Goal: Information Seeking & Learning: Learn about a topic

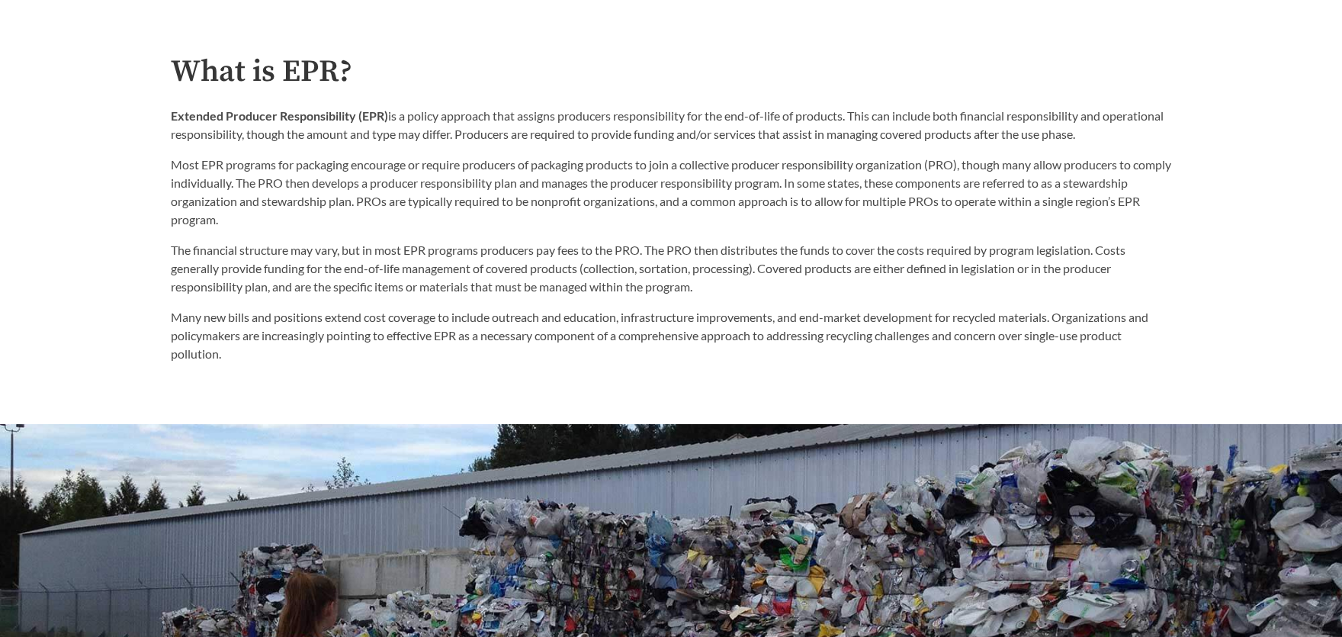
scroll to position [294, 0]
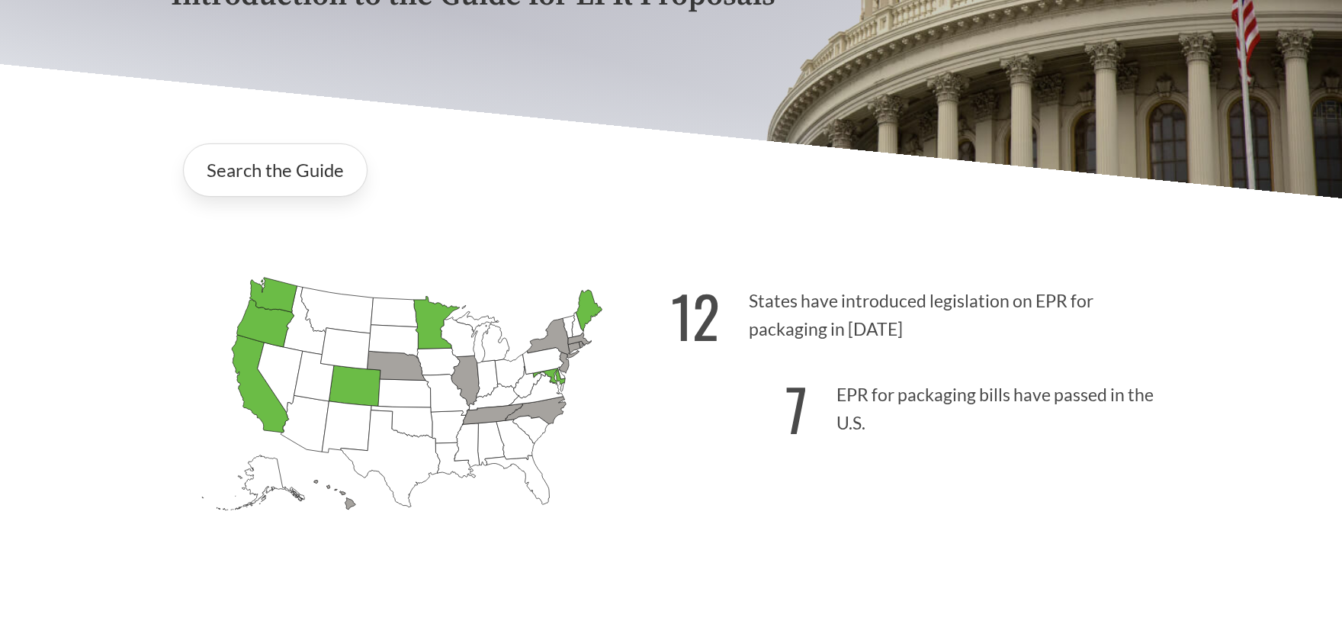
click at [776, 315] on p "12 States have introduced legislation on EPR for packaging in 2025" at bounding box center [921, 311] width 500 height 94
click at [325, 181] on link "Search the Guide" at bounding box center [275, 169] width 185 height 53
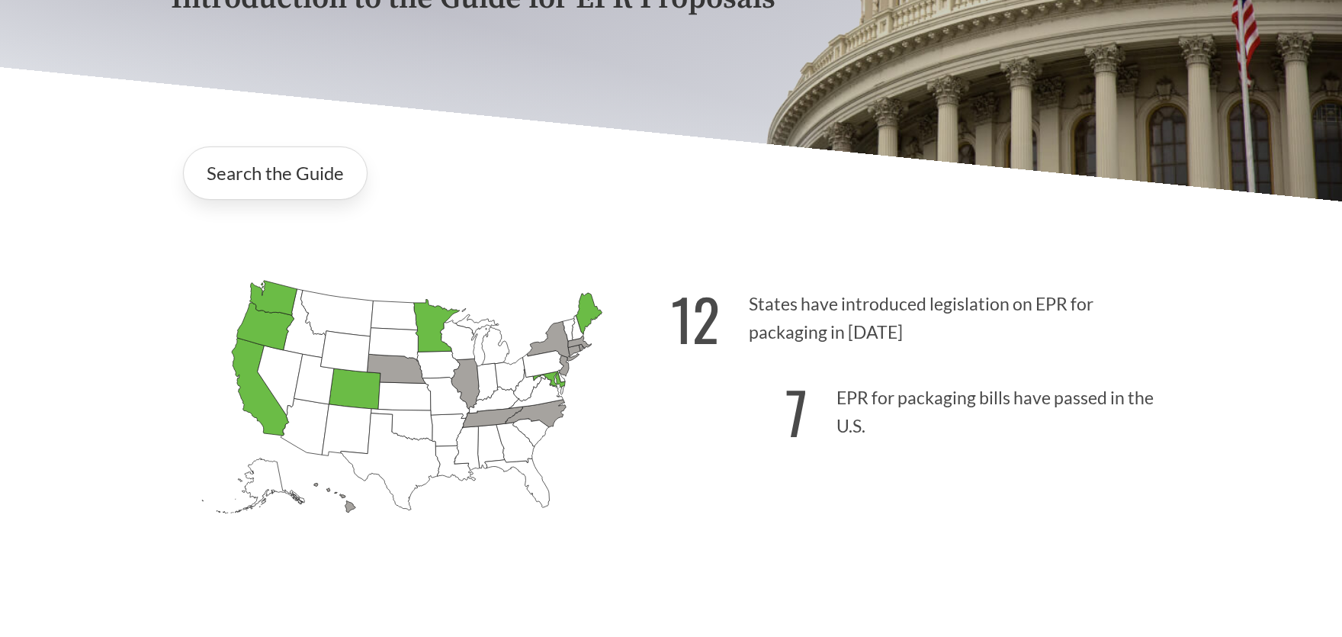
scroll to position [294, 0]
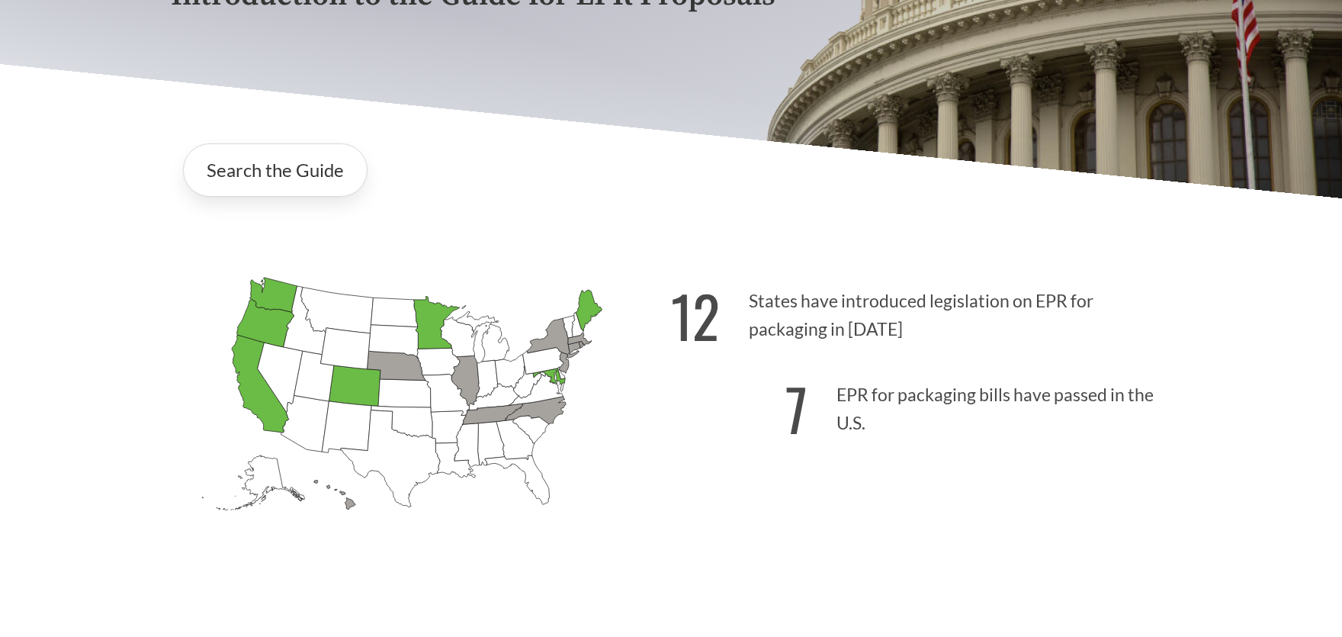
click at [737, 335] on p "12 States have introduced legislation on EPR for packaging in 2025" at bounding box center [921, 311] width 500 height 94
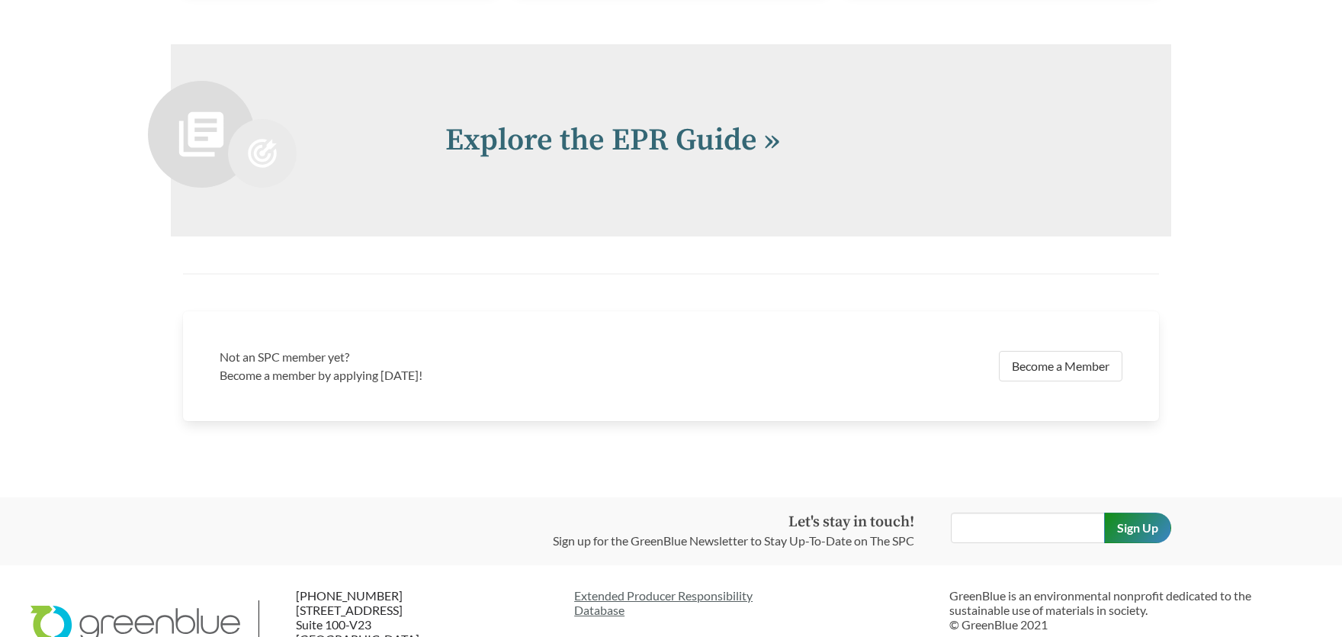
scroll to position [3375, 0]
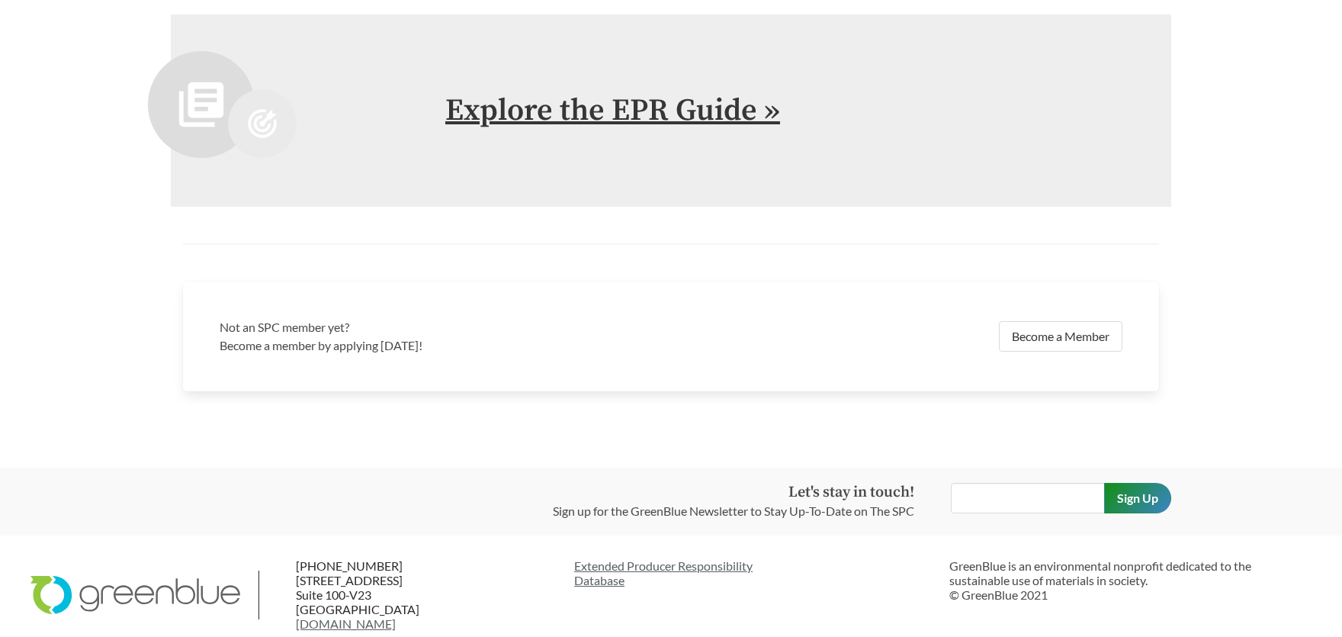
click at [696, 122] on link "Explore the EPR Guide »" at bounding box center [612, 110] width 335 height 38
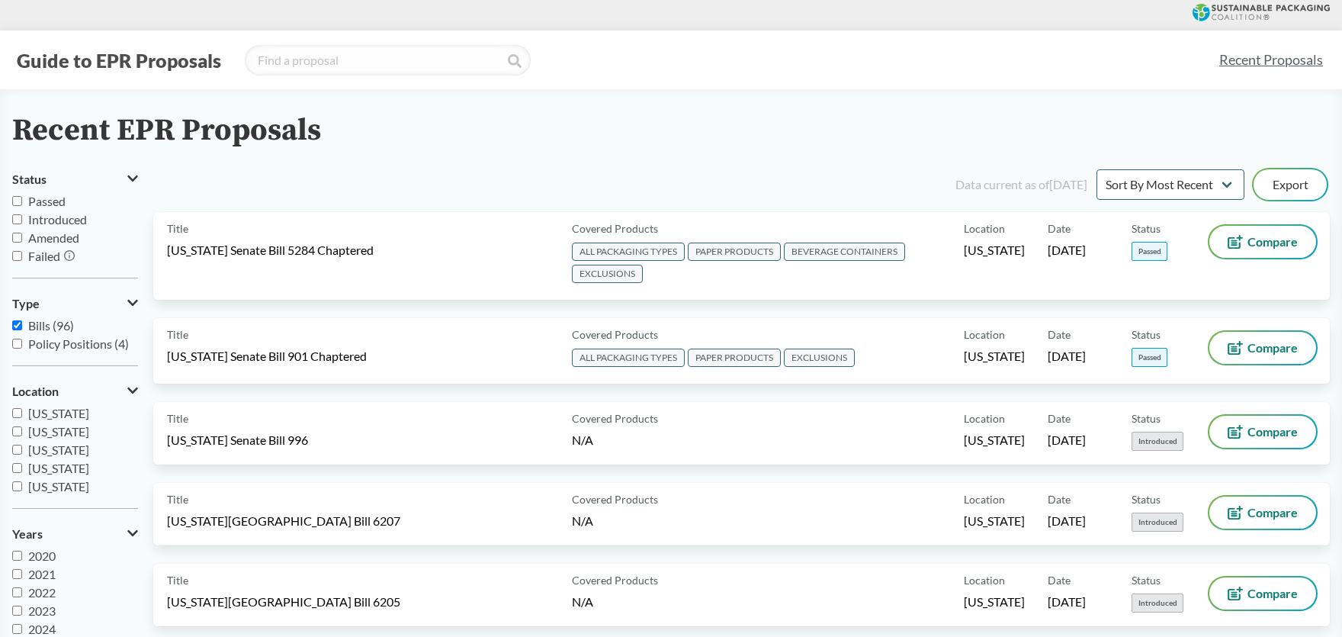
click at [14, 449] on input "[US_STATE]" at bounding box center [17, 449] width 10 height 10
checkbox input "true"
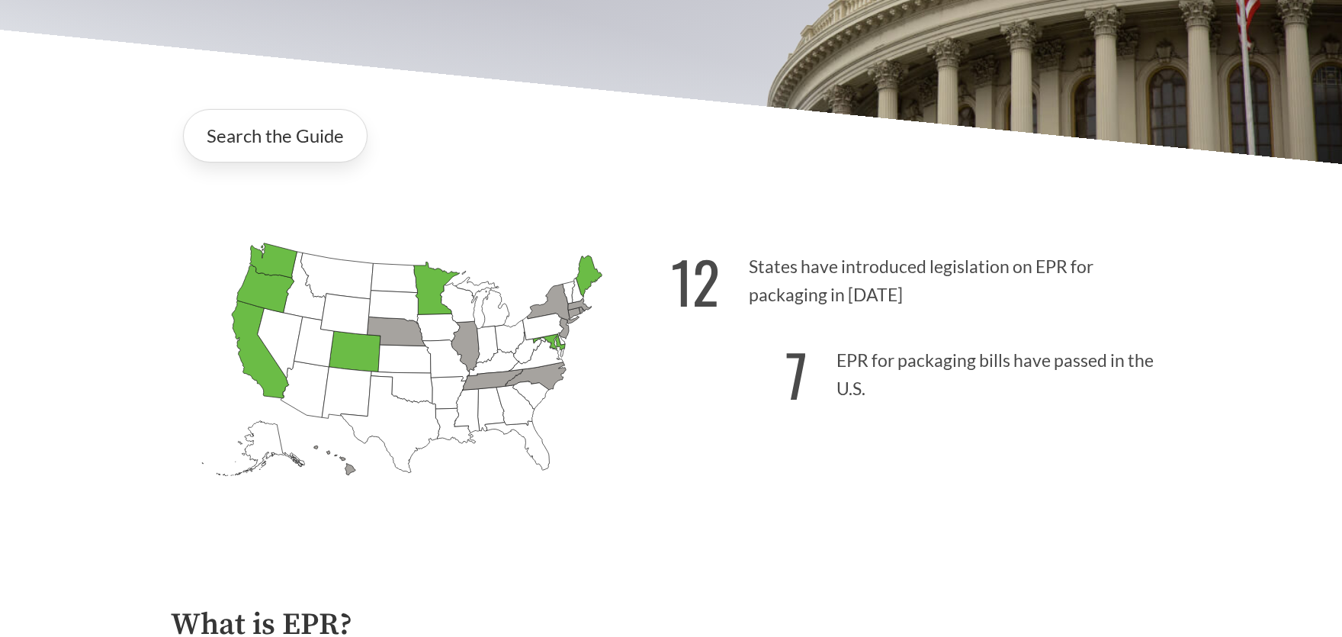
scroll to position [440, 0]
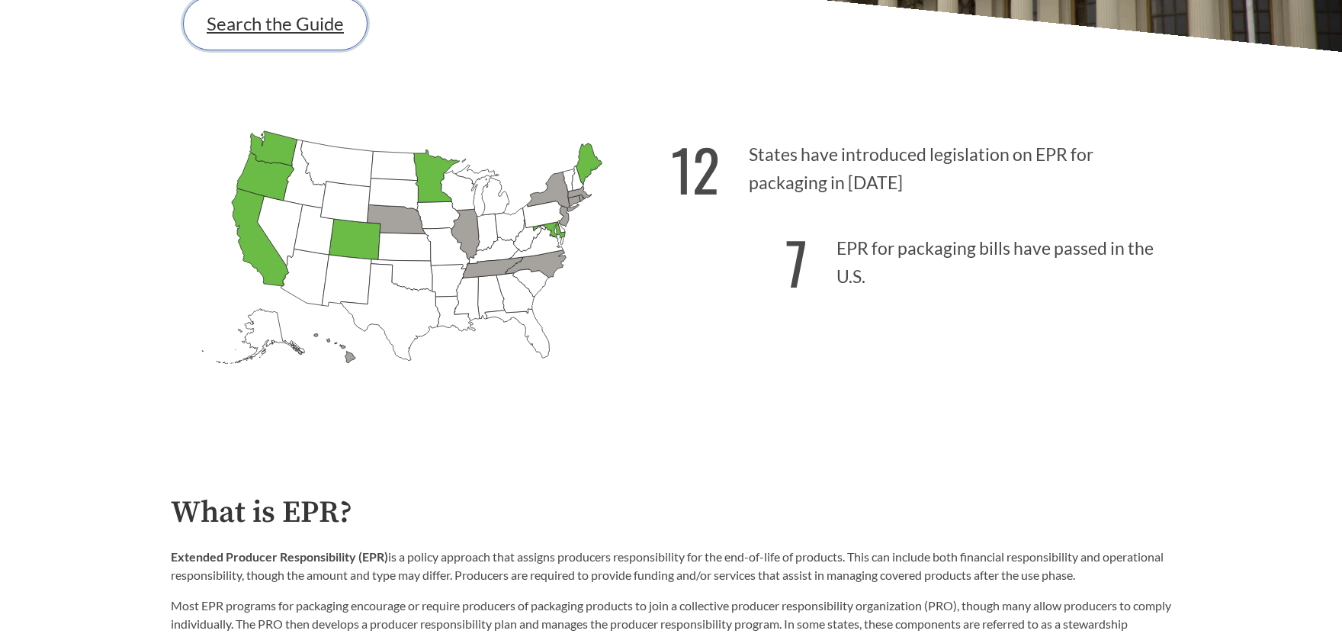
click at [290, 30] on link "Search the Guide" at bounding box center [275, 23] width 185 height 53
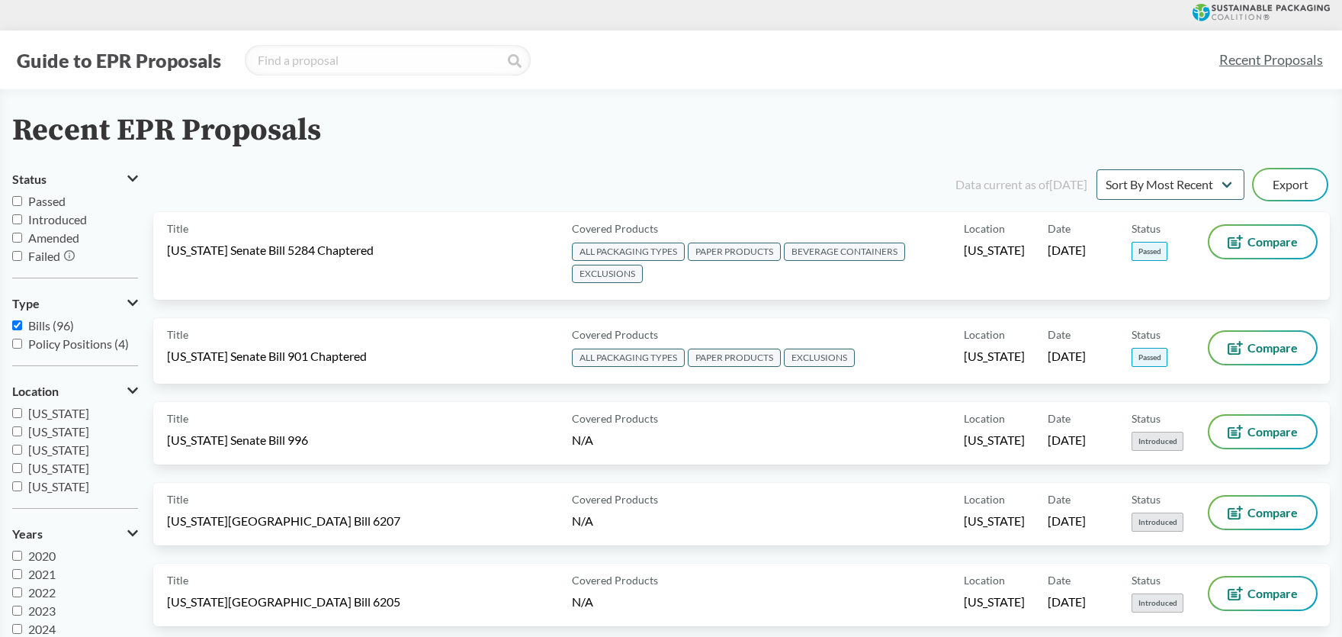
click at [21, 449] on input "[US_STATE]" at bounding box center [17, 449] width 10 height 10
checkbox input "true"
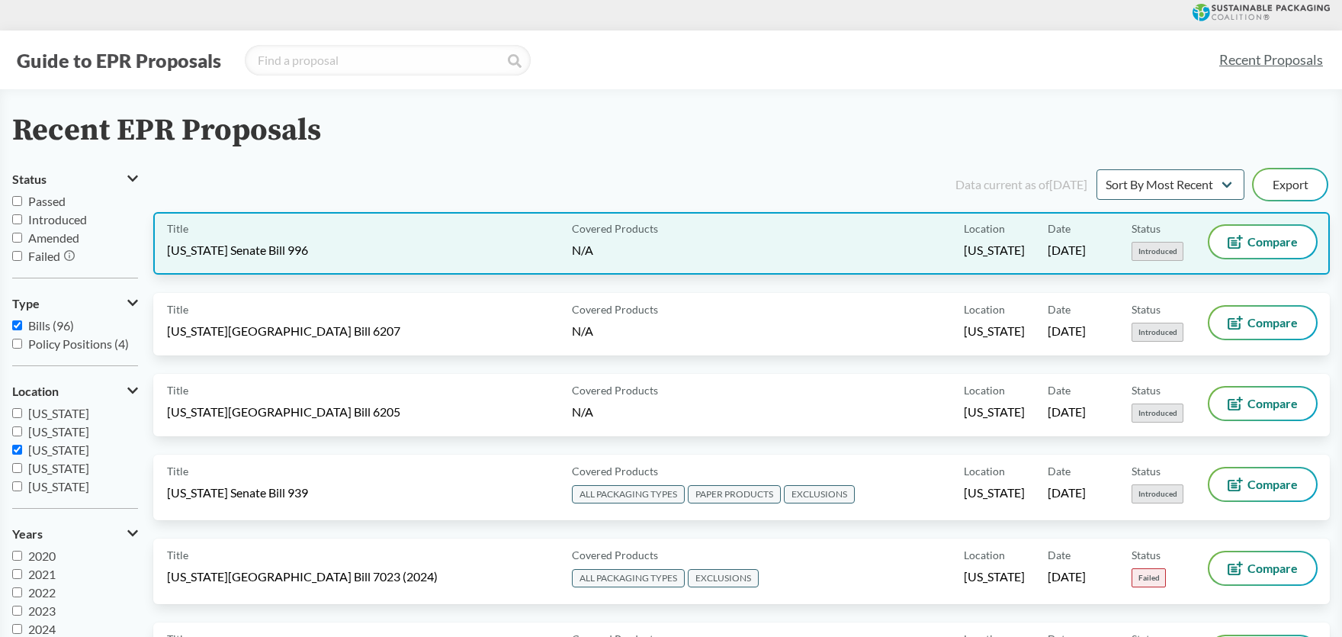
click at [284, 248] on span "[US_STATE] Senate Bill 996" at bounding box center [237, 250] width 141 height 17
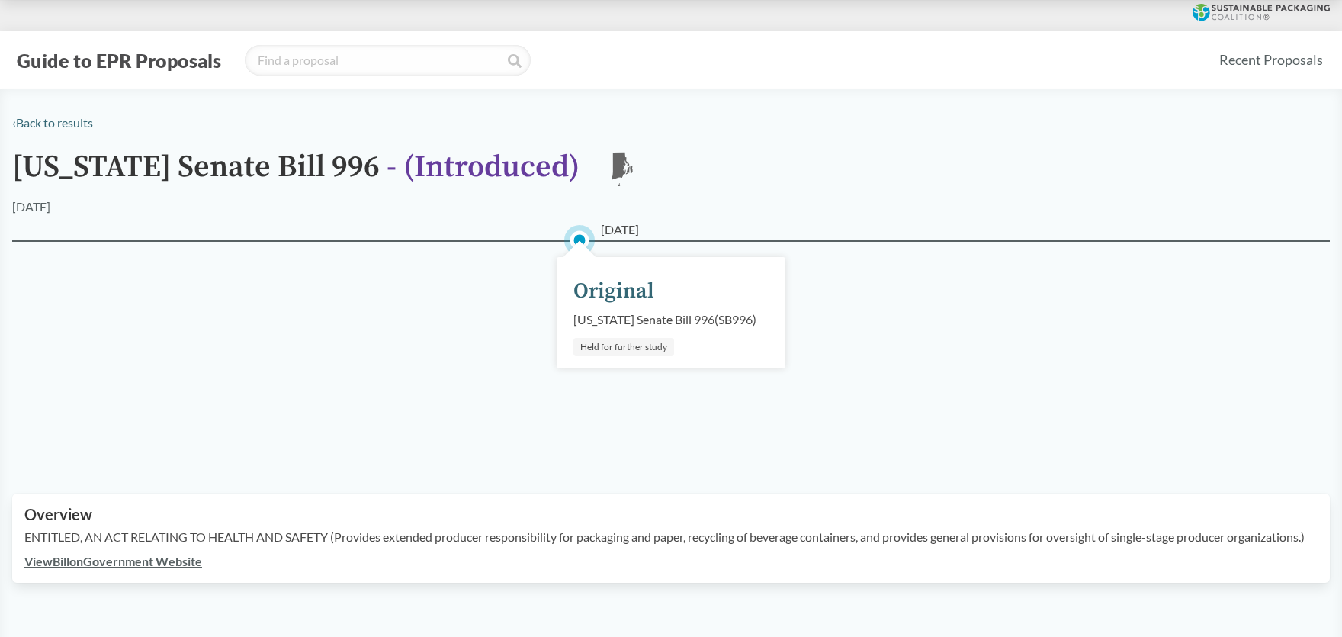
click at [611, 294] on div "Original" at bounding box center [613, 291] width 81 height 32
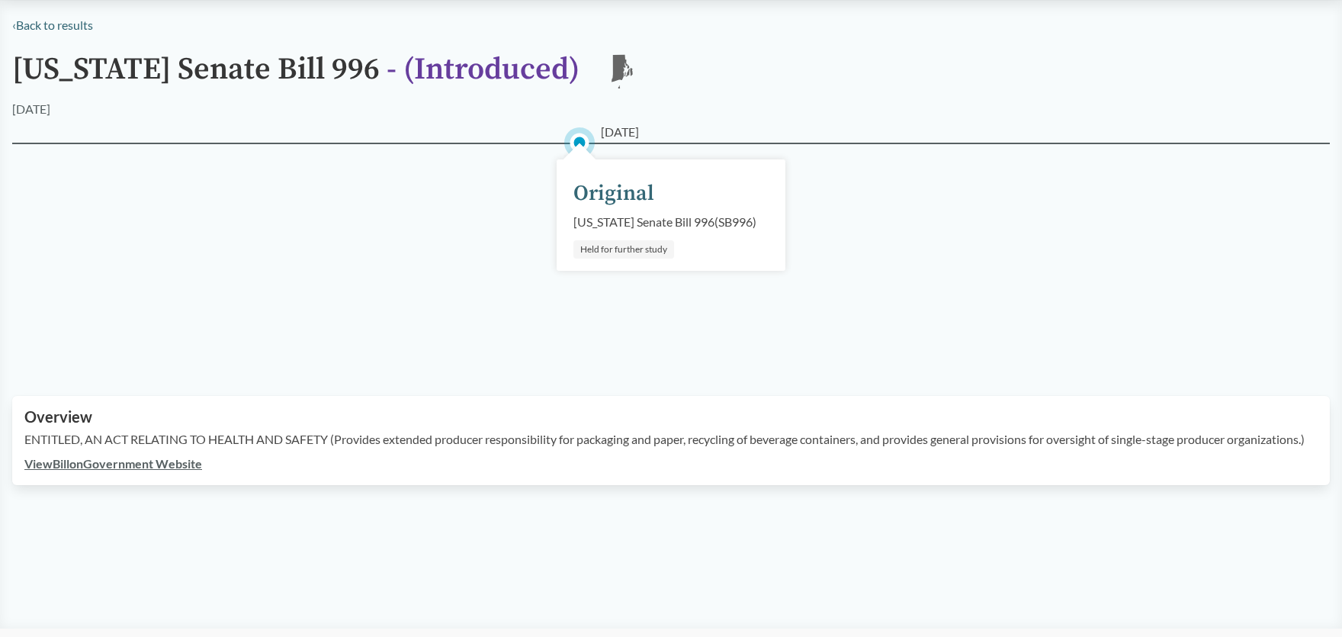
scroll to position [146, 0]
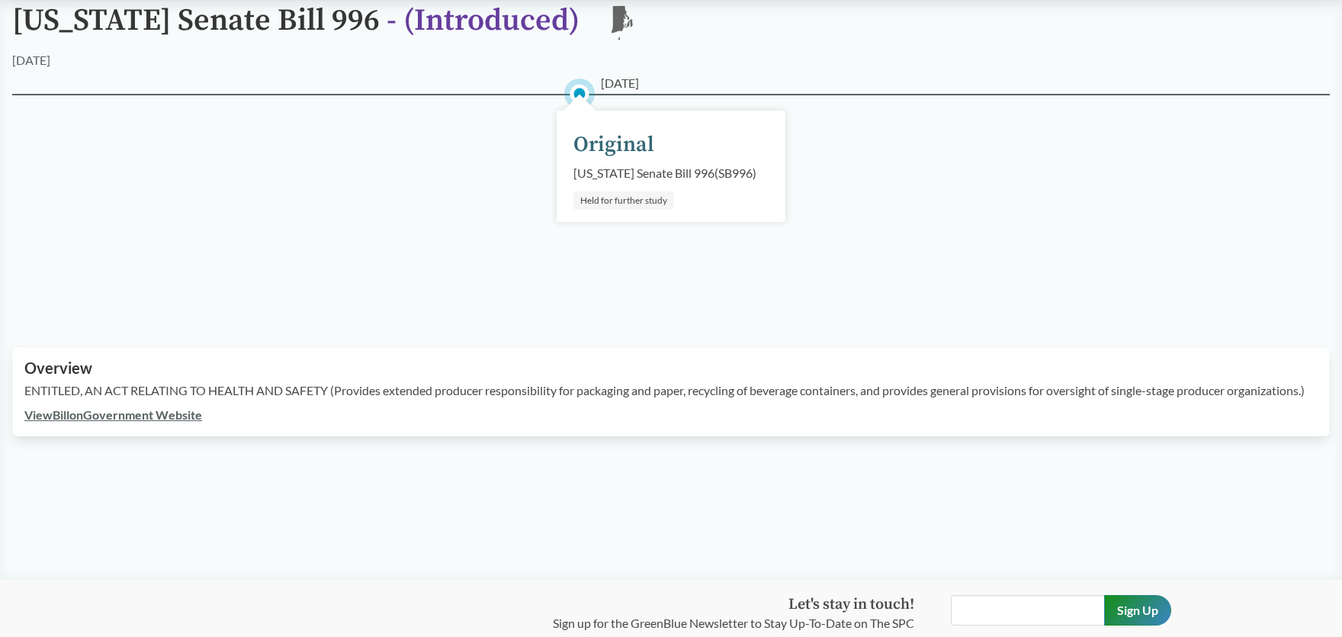
click at [119, 422] on link "View Bill on Government Website" at bounding box center [113, 414] width 178 height 14
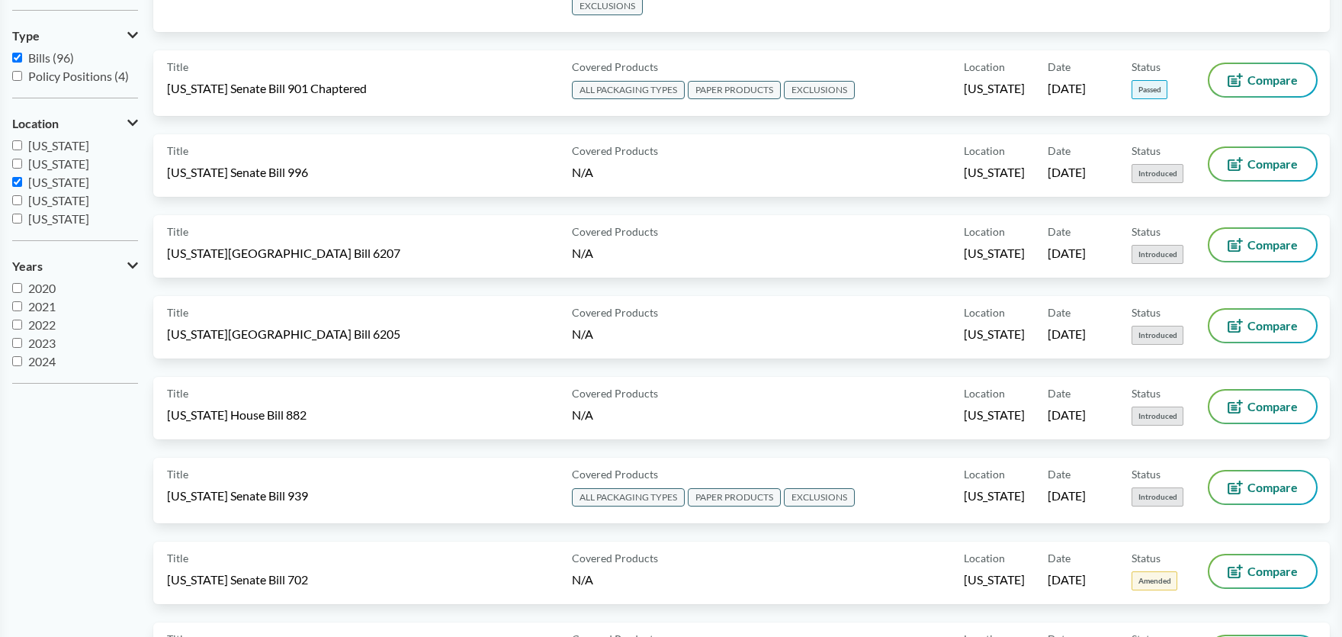
scroll to position [294, 0]
